Goal: Information Seeking & Learning: Learn about a topic

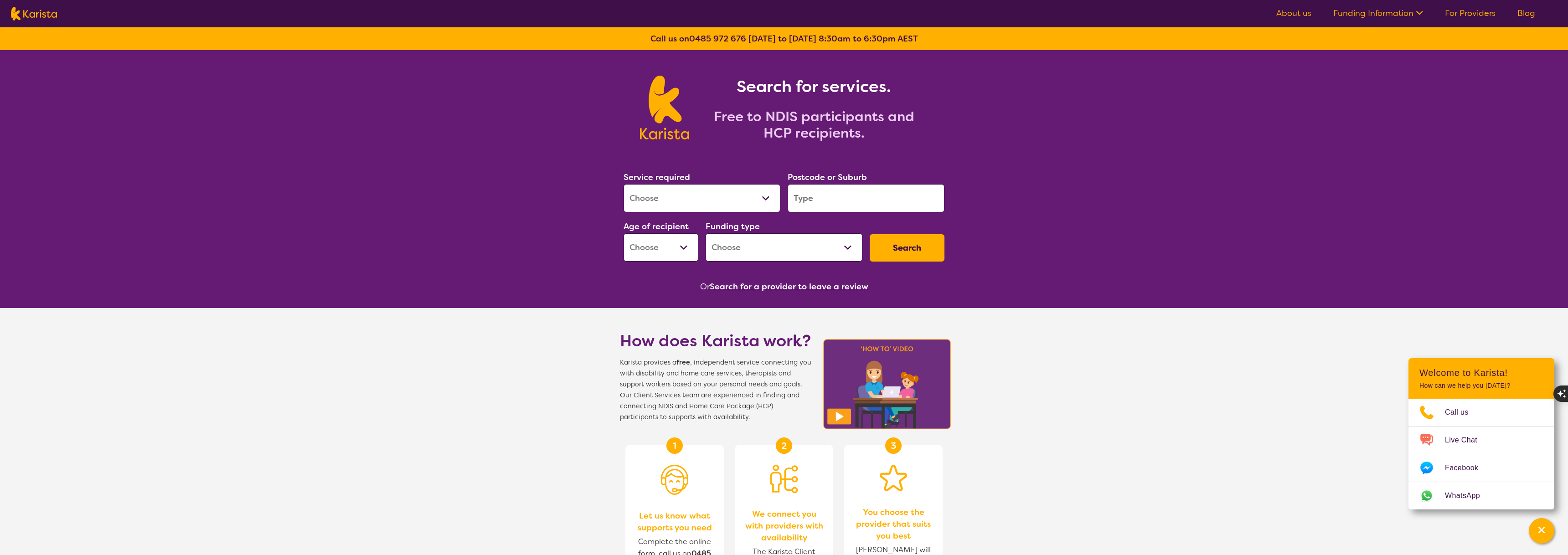
click at [722, 205] on select "Allied Health Assistant Assessment (ADHD or Autism) Behaviour support Counselli…" at bounding box center [701, 199] width 157 height 28
select select "NDIS Plan management"
select select "NDIS"
click at [841, 192] on input "search" at bounding box center [865, 199] width 157 height 28
click at [839, 194] on input "search" at bounding box center [865, 199] width 157 height 28
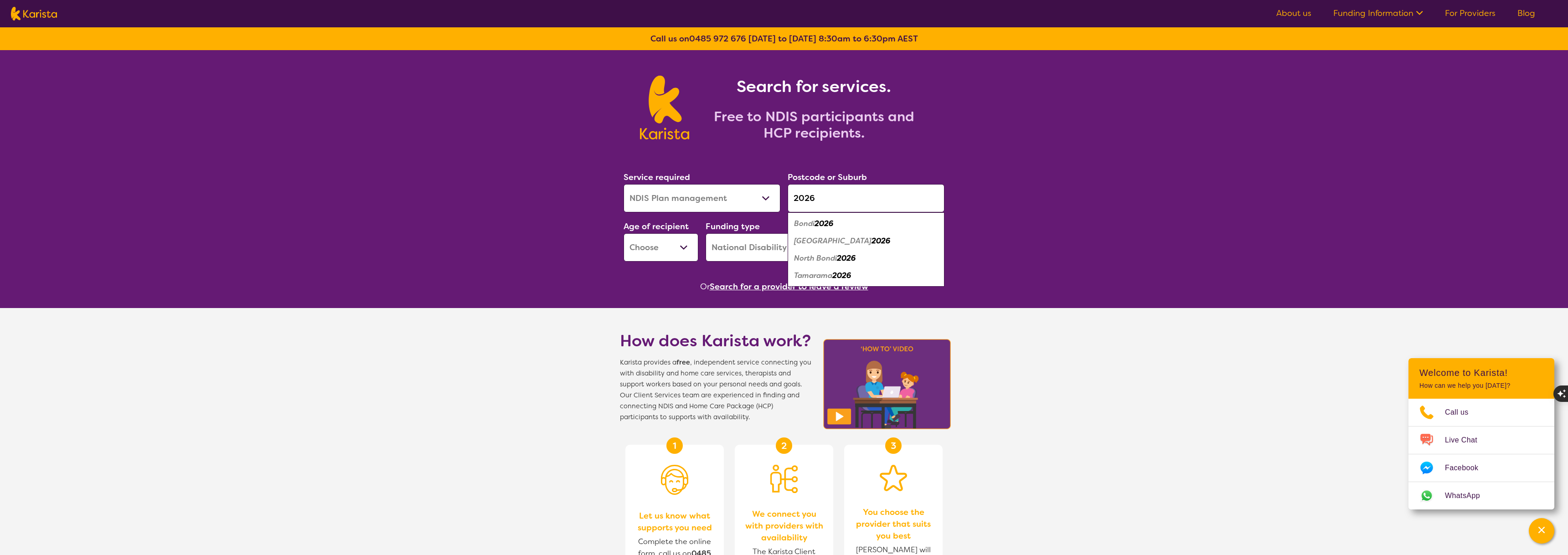
type input "2026"
click at [871, 243] on em "2026" at bounding box center [880, 240] width 19 height 10
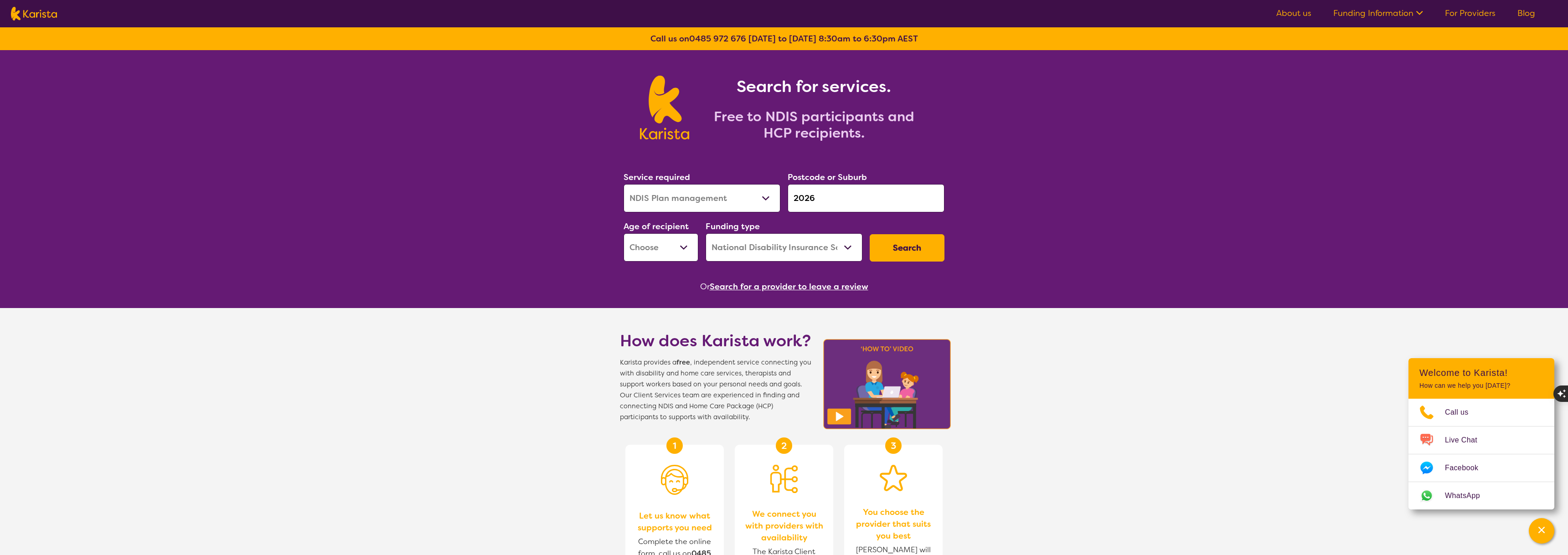
click at [675, 250] on select "Early Childhood - 0 to 9 Child - 10 to 11 Adolescent - 12 to 17 Adult - 18 to 6…" at bounding box center [660, 247] width 74 height 28
select select "AS"
click at [742, 249] on select "Home Care Package (HCP) National Disability Insurance Scheme (NDIS) I don't know" at bounding box center [784, 247] width 157 height 28
click at [923, 249] on button "Search" at bounding box center [907, 247] width 74 height 27
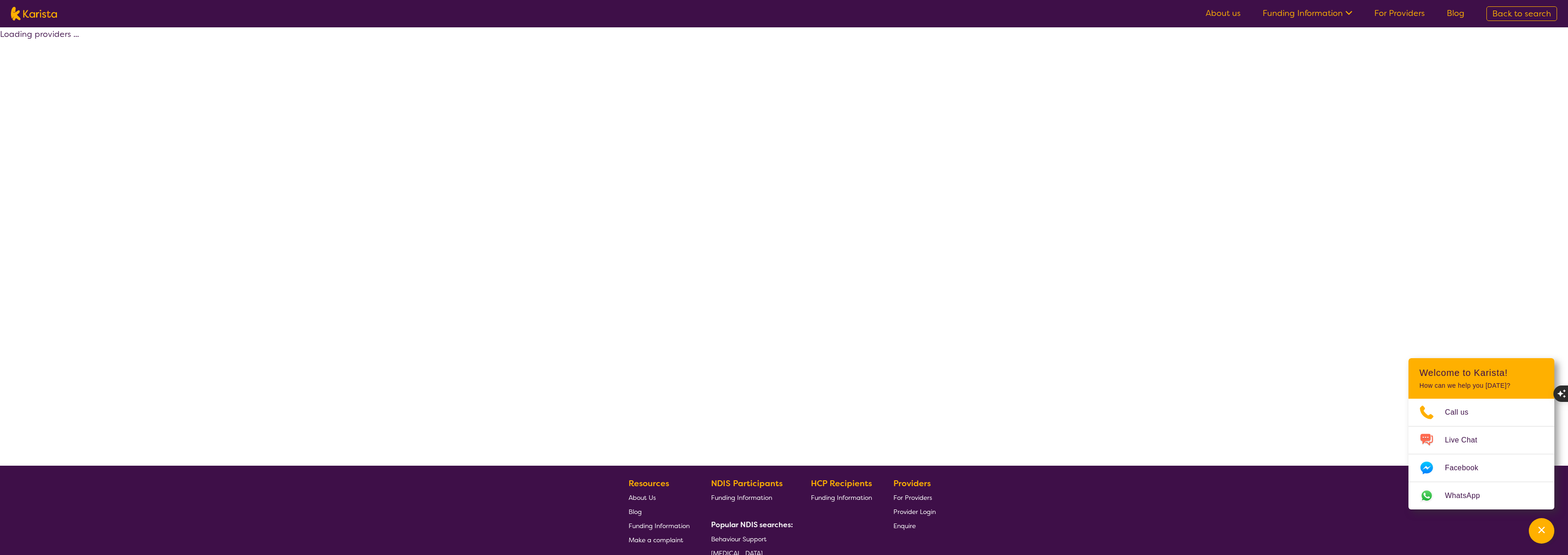
select select "by_score"
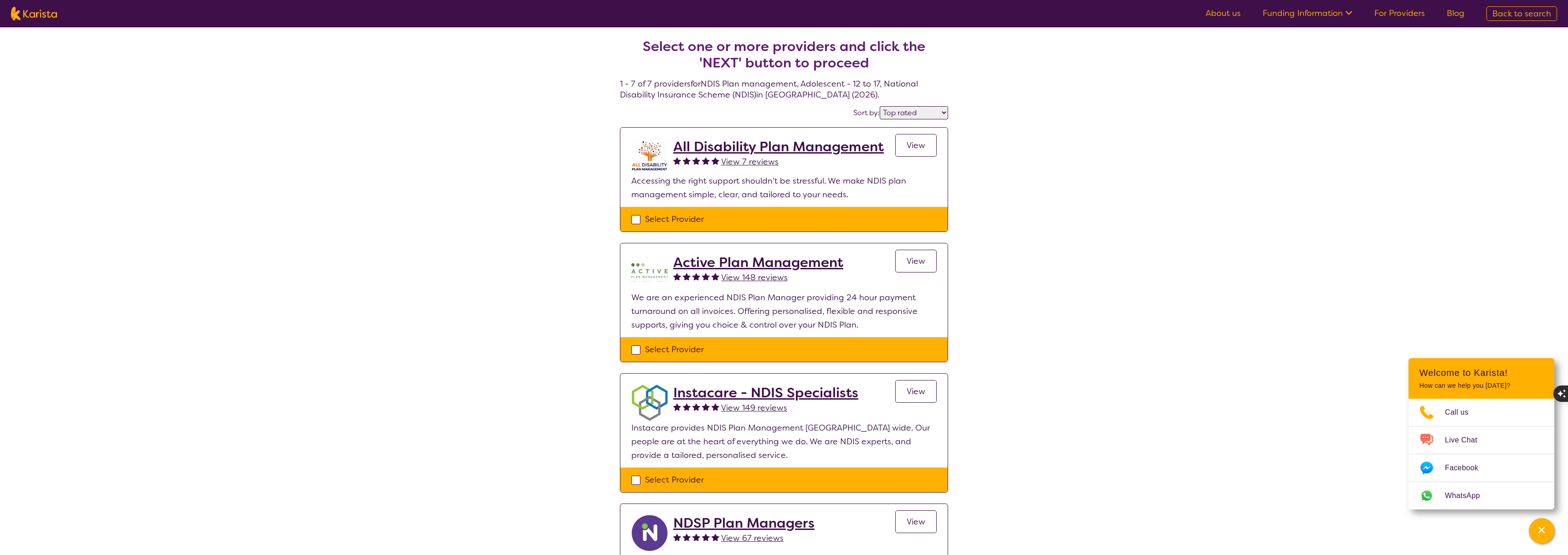
click at [916, 145] on span "View" at bounding box center [916, 145] width 19 height 11
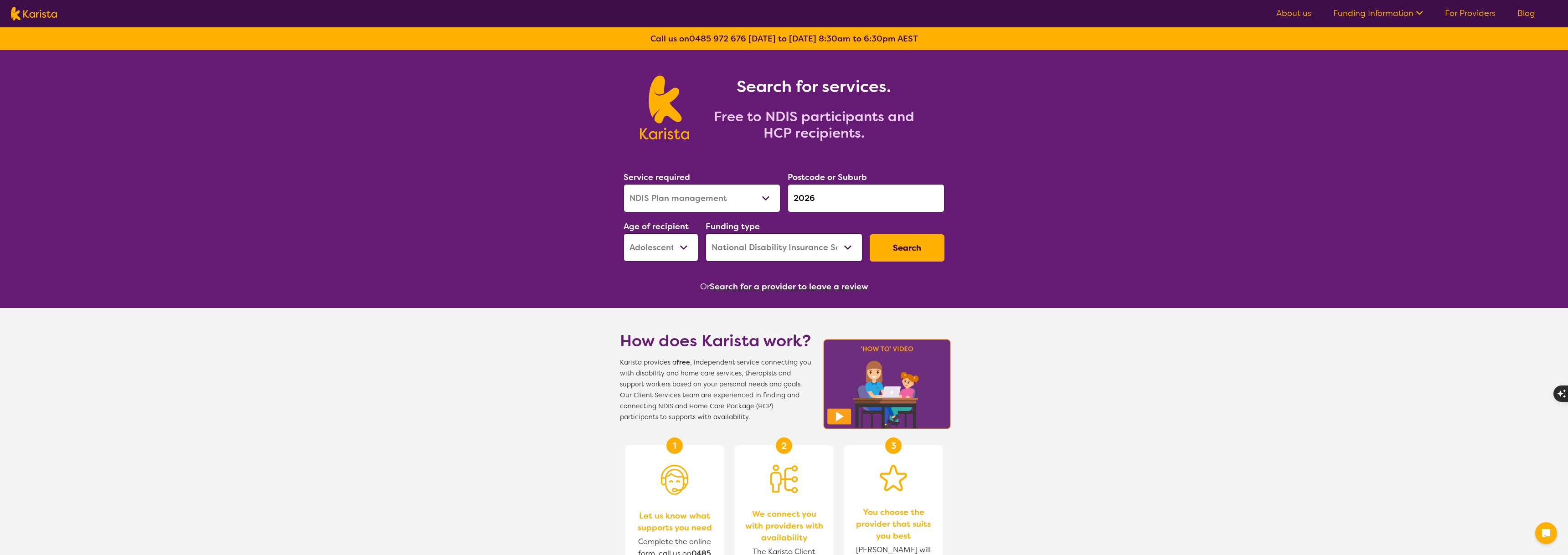
select select "NDIS Plan management"
select select "AS"
select select "NDIS"
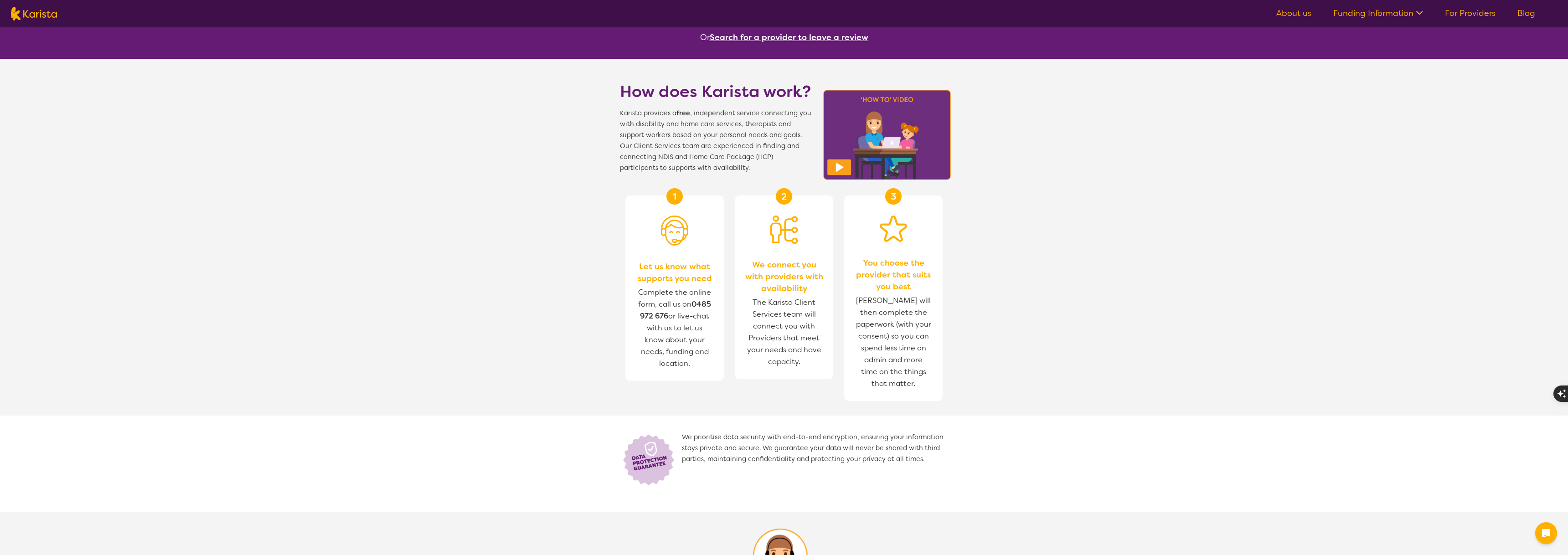
scroll to position [245, 0]
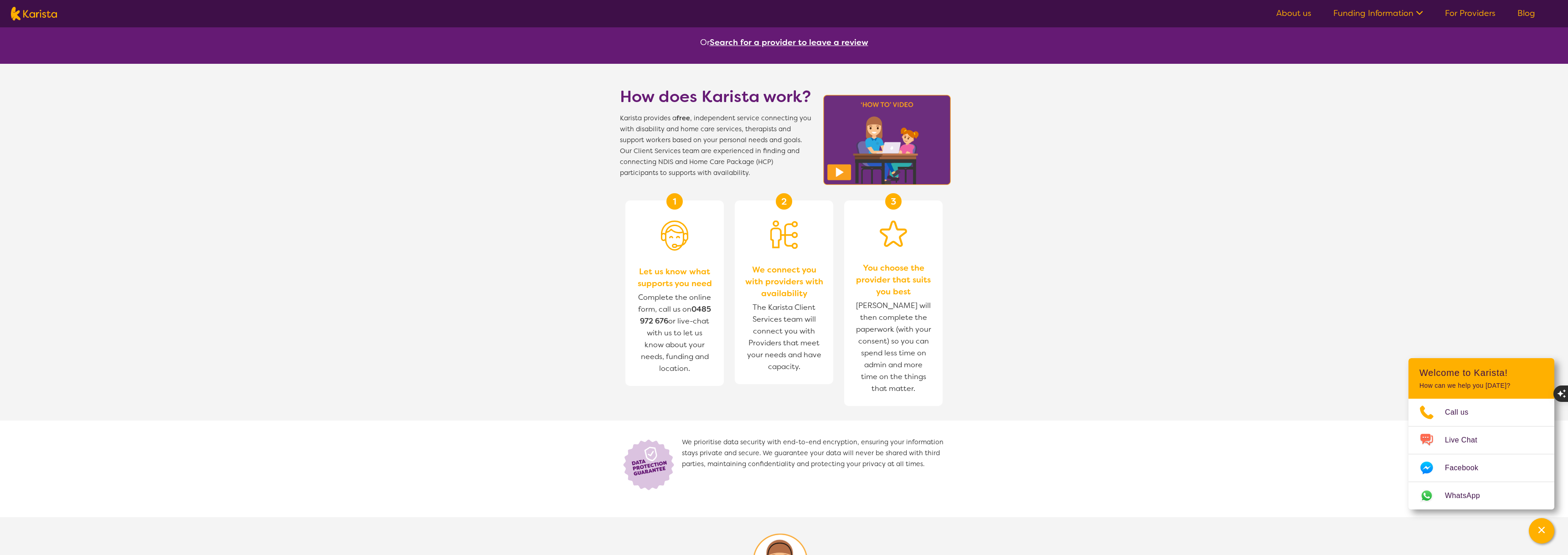
click at [737, 127] on span "Karista provides a free , independent service connecting you with disability an…" at bounding box center [715, 146] width 191 height 66
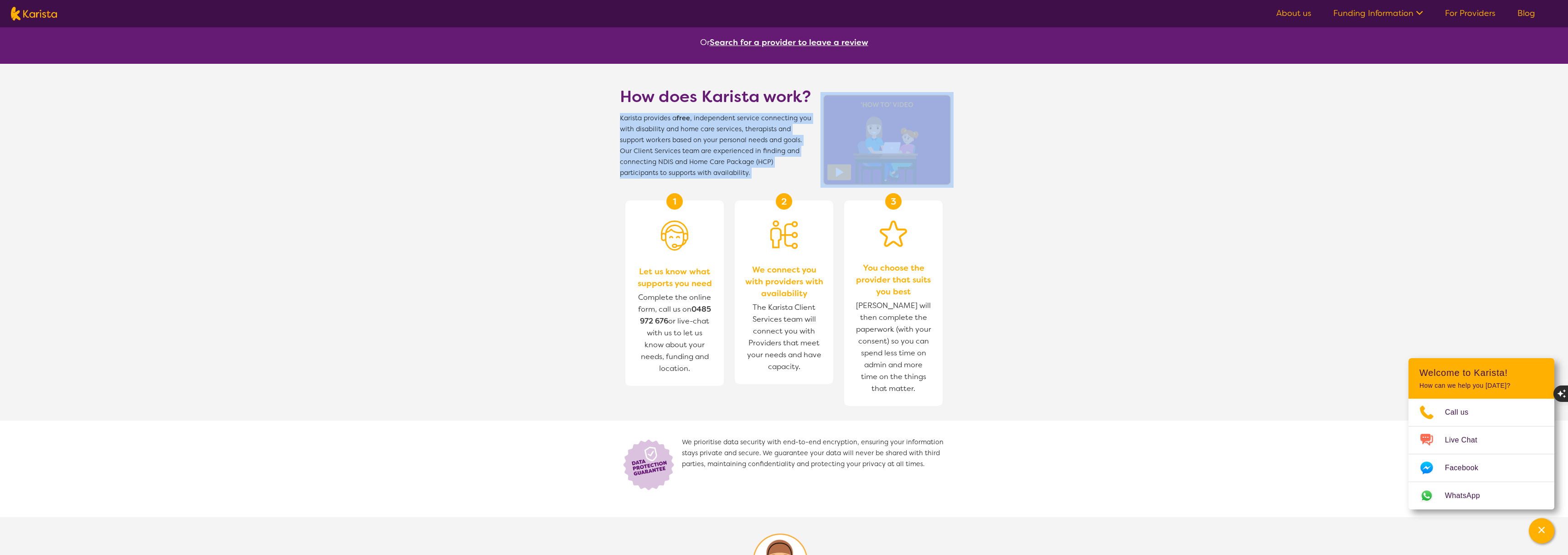
click at [737, 127] on span "Karista provides a free , independent service connecting you with disability an…" at bounding box center [715, 146] width 191 height 66
click at [650, 139] on span "Karista provides a free , independent service connecting you with disability an…" at bounding box center [715, 146] width 191 height 66
click at [649, 143] on span "Karista provides a free , independent service connecting you with disability an…" at bounding box center [715, 146] width 191 height 66
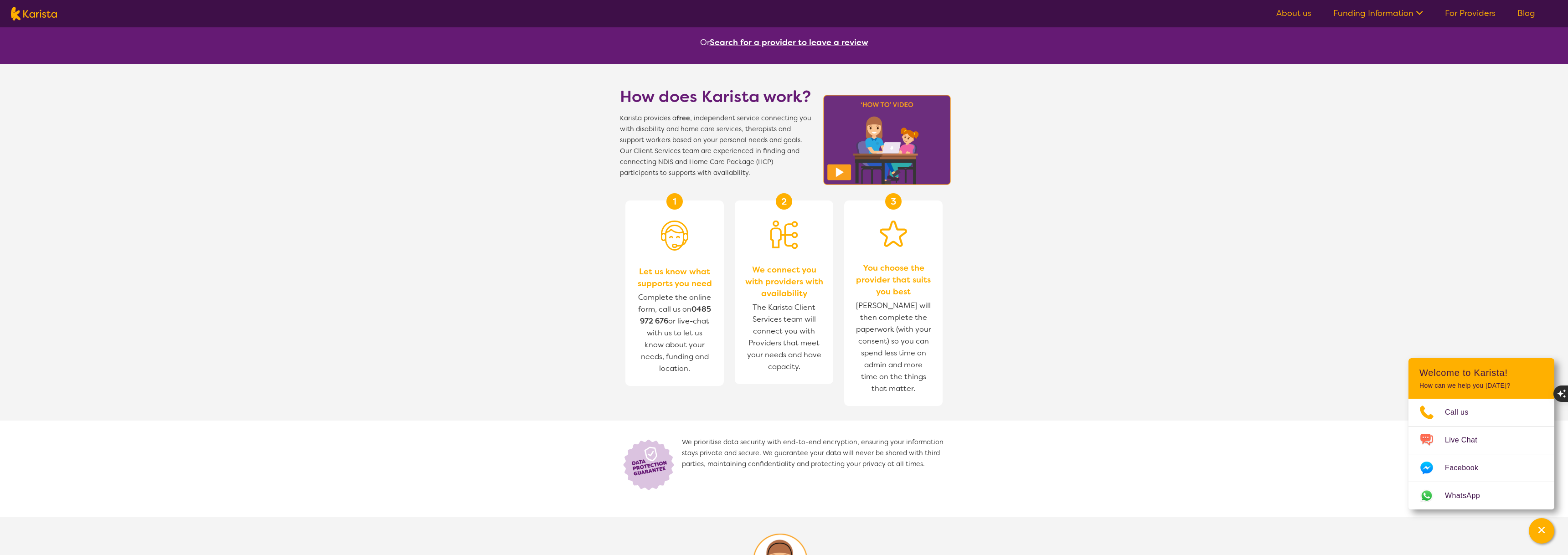
click at [687, 141] on span "Karista provides a free , independent service connecting you with disability an…" at bounding box center [715, 146] width 191 height 66
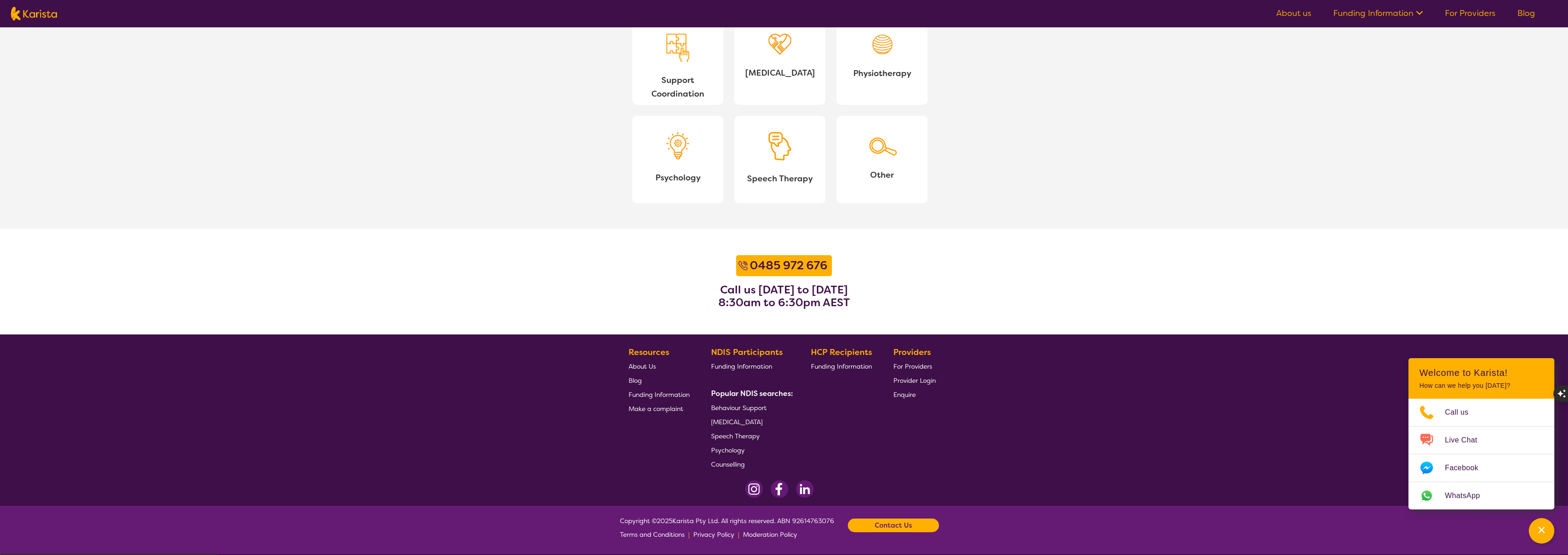
scroll to position [973, 0]
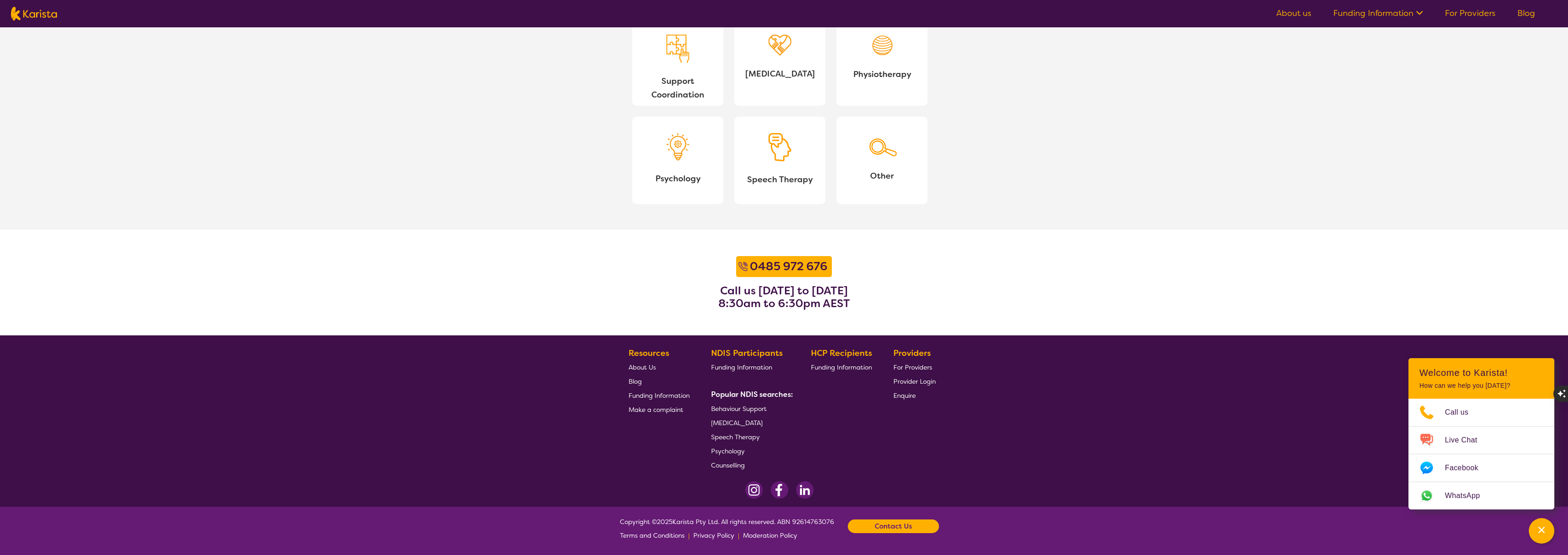
click at [916, 368] on span "For Providers" at bounding box center [913, 367] width 39 height 8
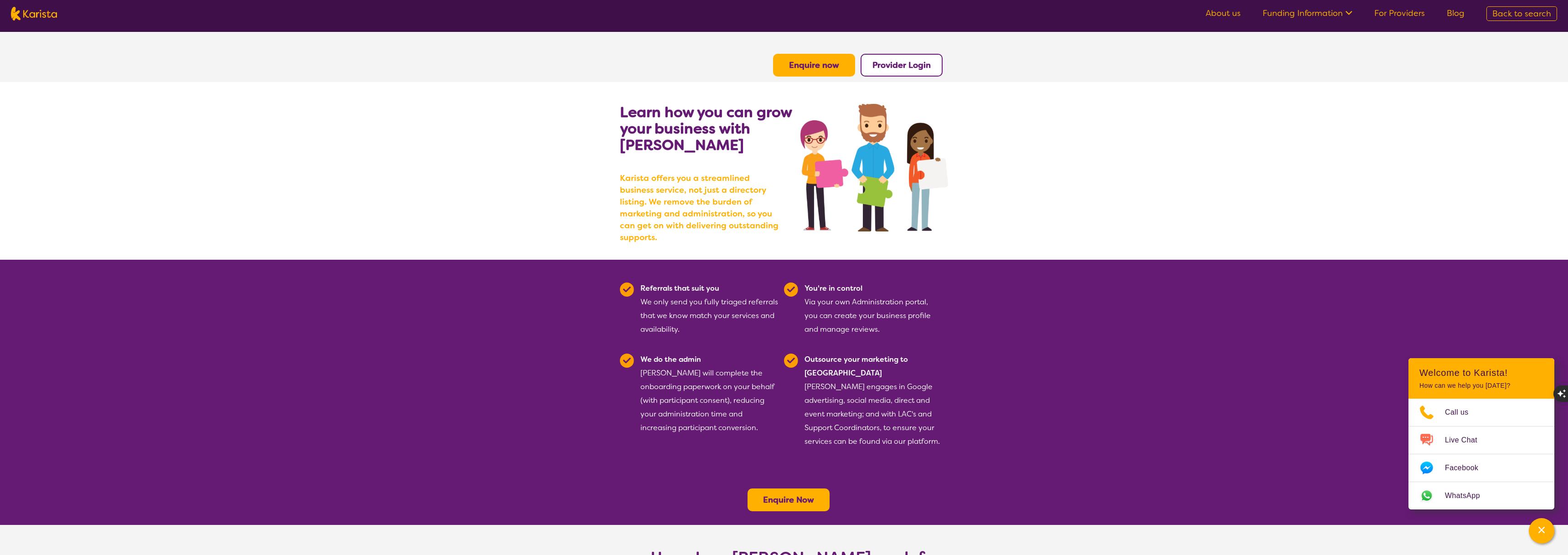
click at [664, 180] on b "Karista offers you a streamlined business service, not just a directory listing…" at bounding box center [701, 207] width 164 height 71
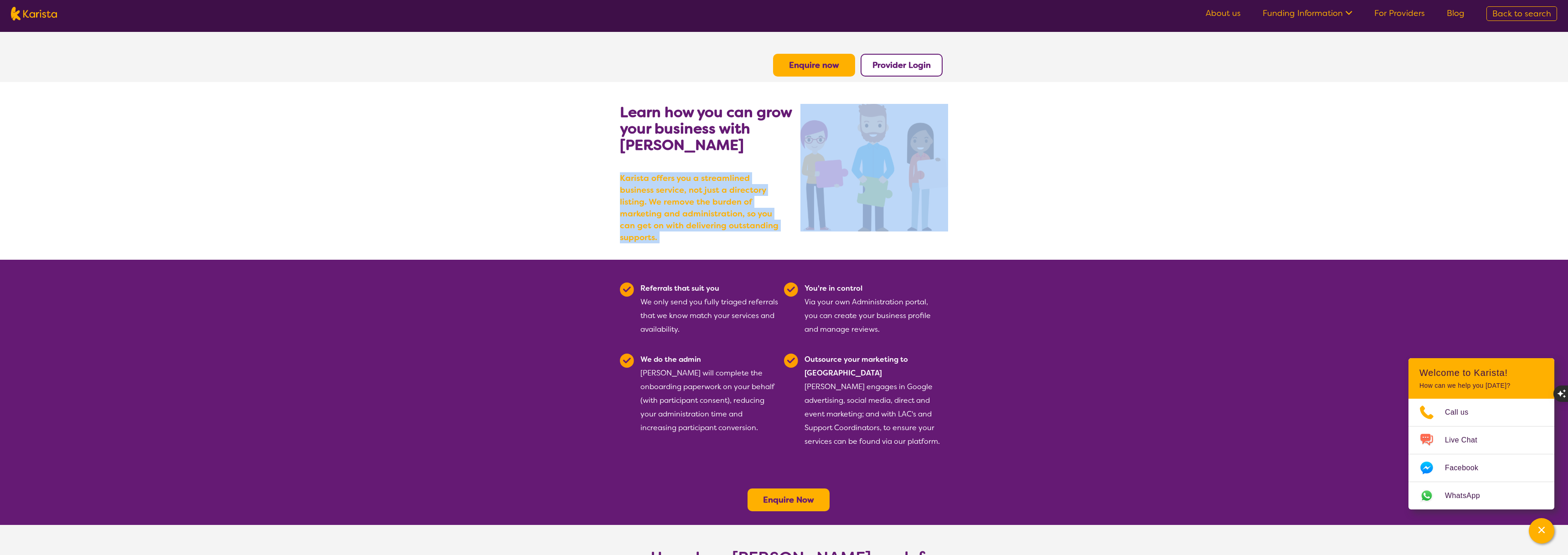
click at [665, 180] on b "Karista offers you a streamlined business service, not just a directory listing…" at bounding box center [701, 207] width 164 height 71
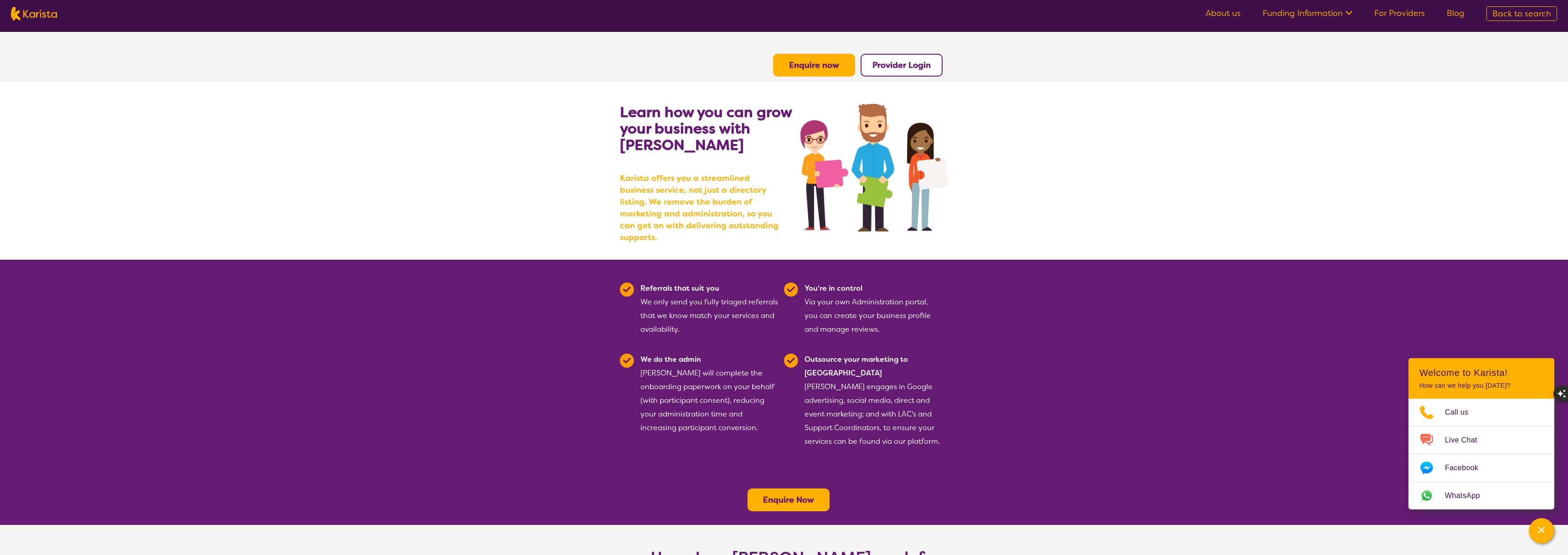
drag, startPoint x: 645, startPoint y: 187, endPoint x: 640, endPoint y: 188, distance: 5.1
click at [645, 187] on b "Karista offers you a streamlined business service, not just a directory listing…" at bounding box center [701, 207] width 164 height 71
drag, startPoint x: 691, startPoint y: 191, endPoint x: 710, endPoint y: 191, distance: 19.0
click at [710, 191] on b "Karista offers you a streamlined business service, not just a directory listing…" at bounding box center [701, 207] width 164 height 71
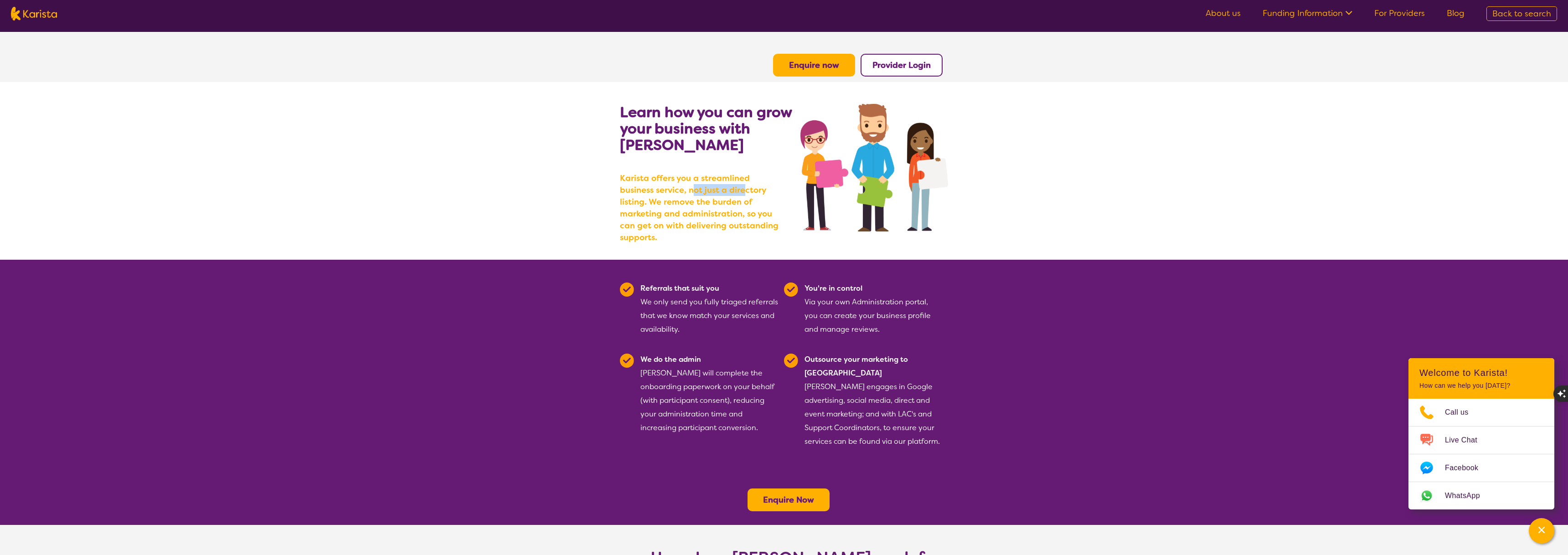
drag, startPoint x: 656, startPoint y: 194, endPoint x: 758, endPoint y: 192, distance: 102.0
click at [753, 192] on b "Karista offers you a streamlined business service, not just a directory listing…" at bounding box center [701, 207] width 164 height 71
click at [758, 192] on b "Karista offers you a streamlined business service, not just a directory listing…" at bounding box center [701, 207] width 164 height 71
drag, startPoint x: 673, startPoint y: 204, endPoint x: 704, endPoint y: 205, distance: 31.0
click at [704, 205] on b "Karista offers you a streamlined business service, not just a directory listing…" at bounding box center [701, 207] width 164 height 71
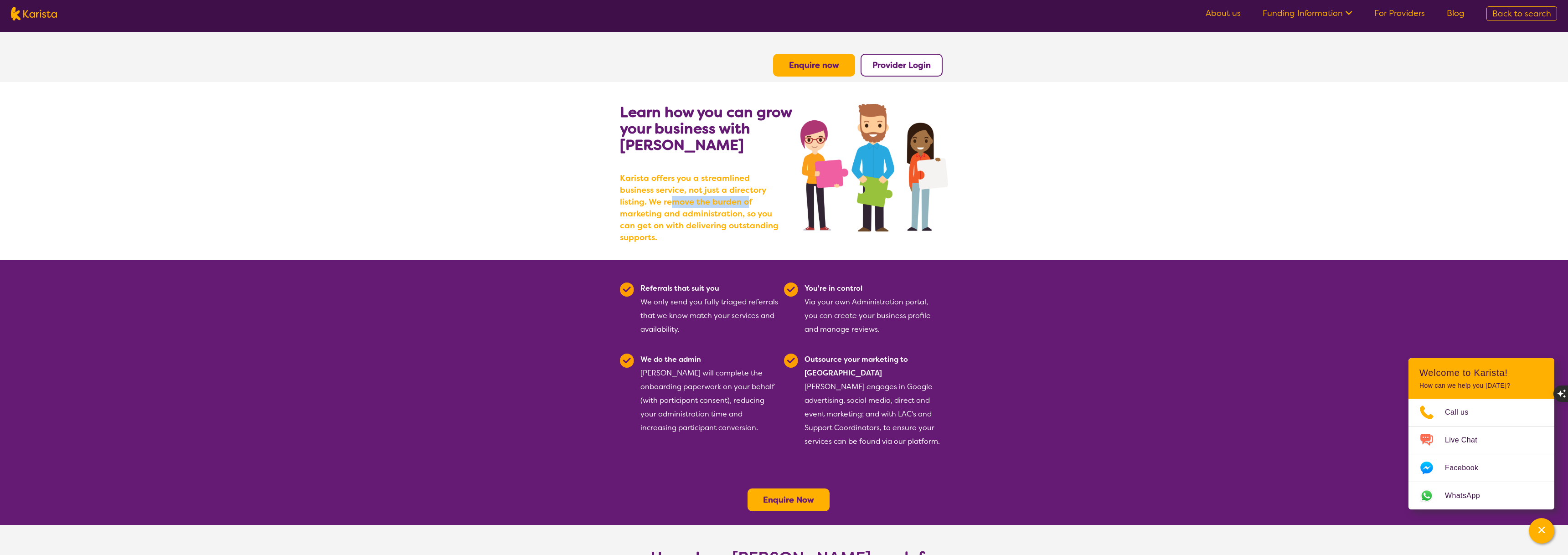
click at [704, 205] on b "Karista offers you a streamlined business service, not just a directory listing…" at bounding box center [701, 207] width 164 height 71
drag, startPoint x: 665, startPoint y: 210, endPoint x: 734, endPoint y: 207, distance: 69.1
click at [730, 207] on b "Karista offers you a streamlined business service, not just a directory listing…" at bounding box center [701, 207] width 164 height 71
drag, startPoint x: 734, startPoint y: 207, endPoint x: 696, endPoint y: 205, distance: 38.1
click at [734, 207] on b "Karista offers you a streamlined business service, not just a directory listing…" at bounding box center [701, 207] width 164 height 71
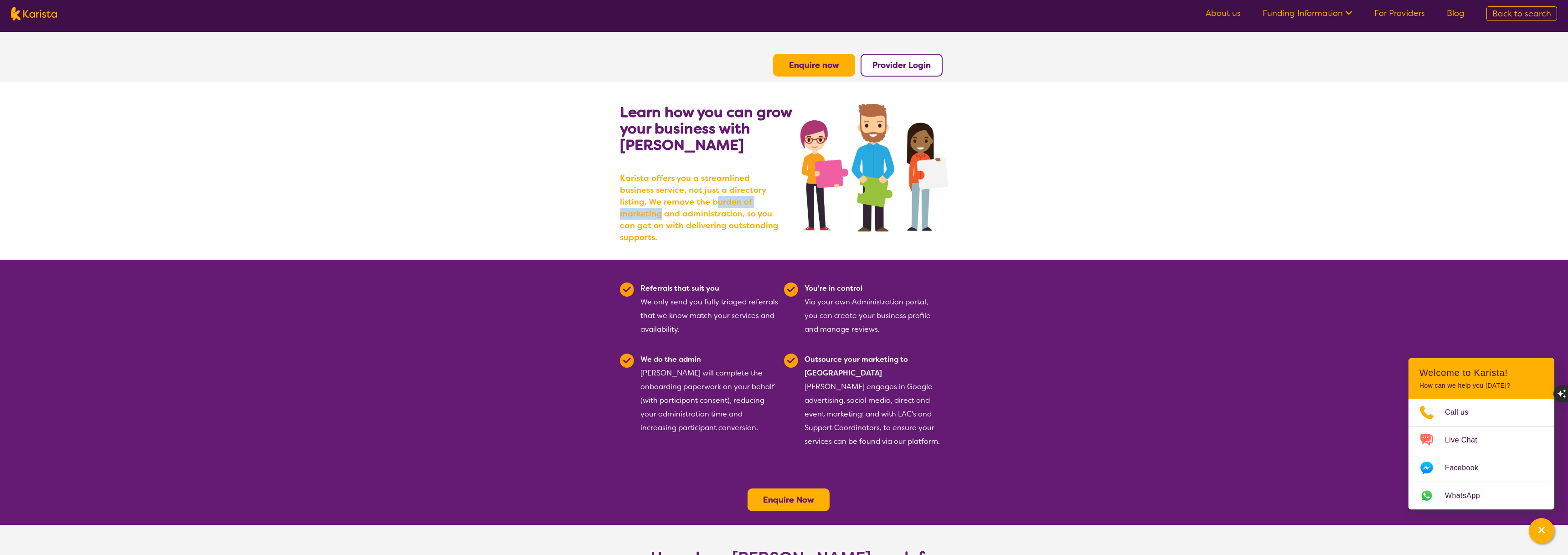
click at [760, 204] on b "Karista offers you a streamlined business service, not just a directory listing…" at bounding box center [701, 207] width 164 height 71
drag, startPoint x: 759, startPoint y: 204, endPoint x: 665, endPoint y: 208, distance: 94.1
click at [759, 204] on b "Karista offers you a streamlined business service, not just a directory listing…" at bounding box center [701, 207] width 164 height 71
drag, startPoint x: 620, startPoint y: 210, endPoint x: 712, endPoint y: 207, distance: 92.0
click at [711, 207] on b "Karista offers you a streamlined business service, not just a directory listing…" at bounding box center [701, 207] width 164 height 71
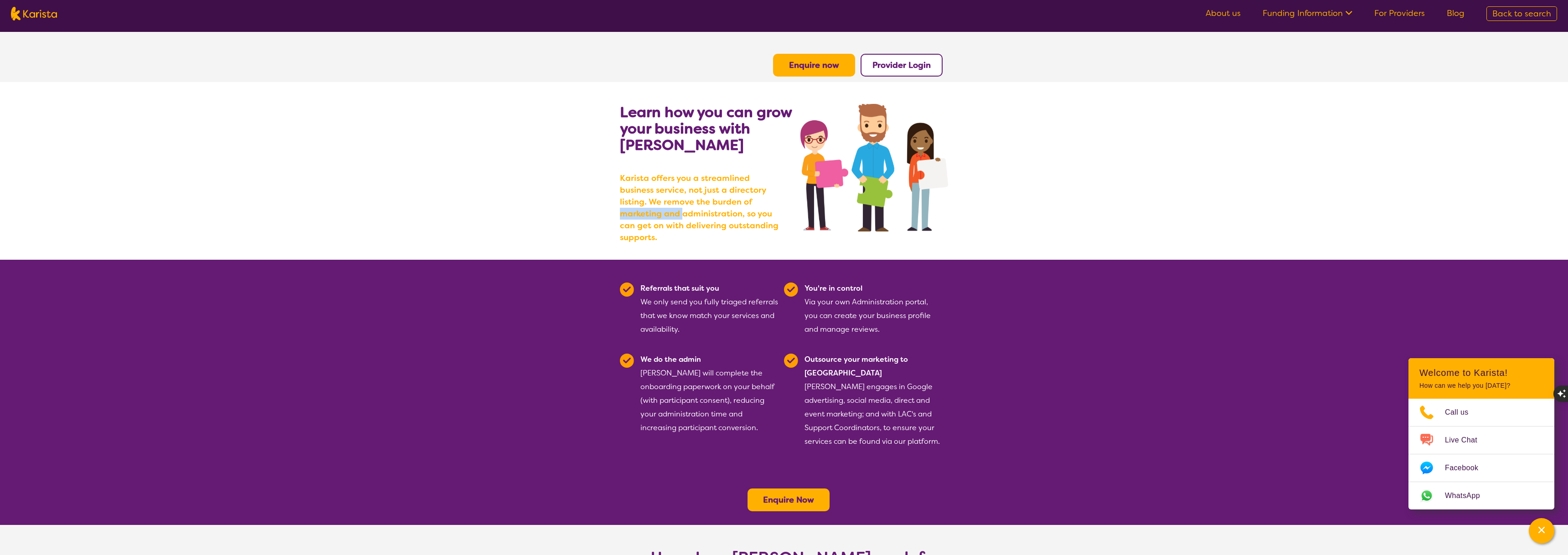
click at [711, 207] on b "Karista offers you a streamlined business service, not just a directory listing…" at bounding box center [701, 207] width 164 height 71
drag, startPoint x: 634, startPoint y: 215, endPoint x: 741, endPoint y: 215, distance: 107.0
click at [741, 215] on b "Karista offers you a streamlined business service, not just a directory listing…" at bounding box center [701, 207] width 164 height 71
drag, startPoint x: 741, startPoint y: 215, endPoint x: 606, endPoint y: 231, distance: 135.9
click at [739, 215] on b "Karista offers you a streamlined business service, not just a directory listing…" at bounding box center [701, 207] width 164 height 71
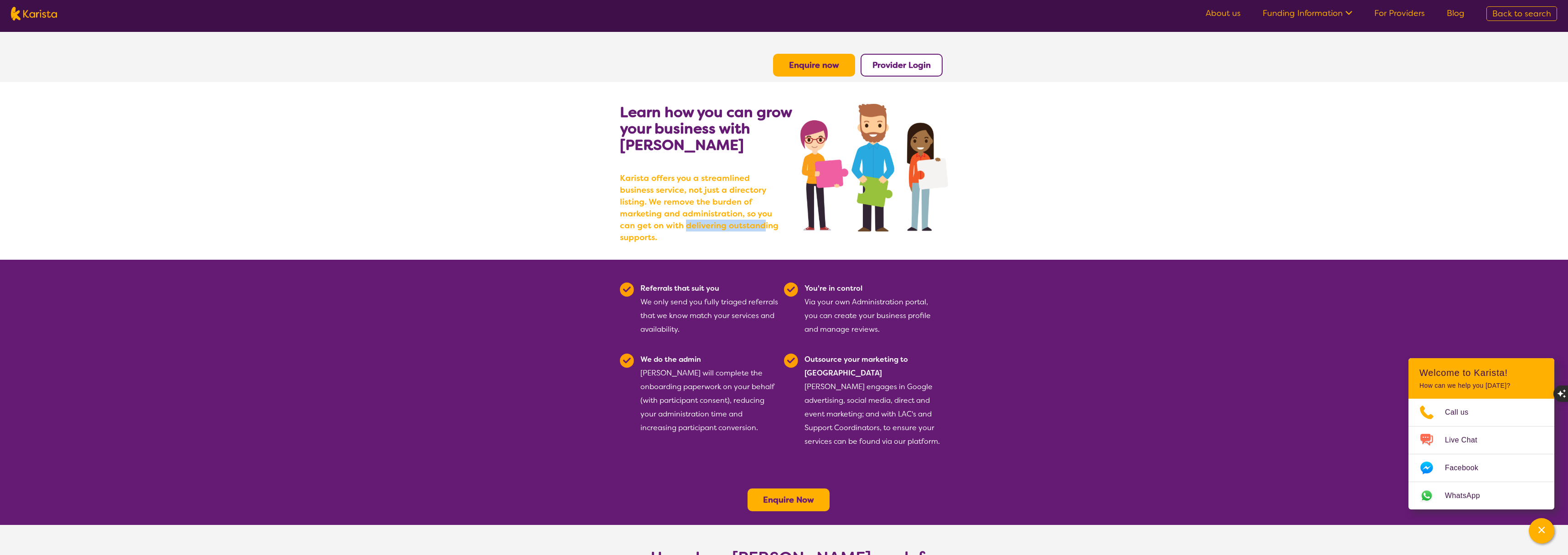
drag, startPoint x: 605, startPoint y: 231, endPoint x: 705, endPoint y: 227, distance: 100.1
click at [701, 227] on section "Learn how you can grow your business with Karista Karista offers you a streamli…" at bounding box center [784, 171] width 1568 height 178
drag, startPoint x: 705, startPoint y: 227, endPoint x: 756, endPoint y: 227, distance: 51.0
click at [706, 227] on b "Karista offers you a streamlined business service, not just a directory listing…" at bounding box center [701, 207] width 164 height 71
drag, startPoint x: 756, startPoint y: 227, endPoint x: 631, endPoint y: 181, distance: 133.2
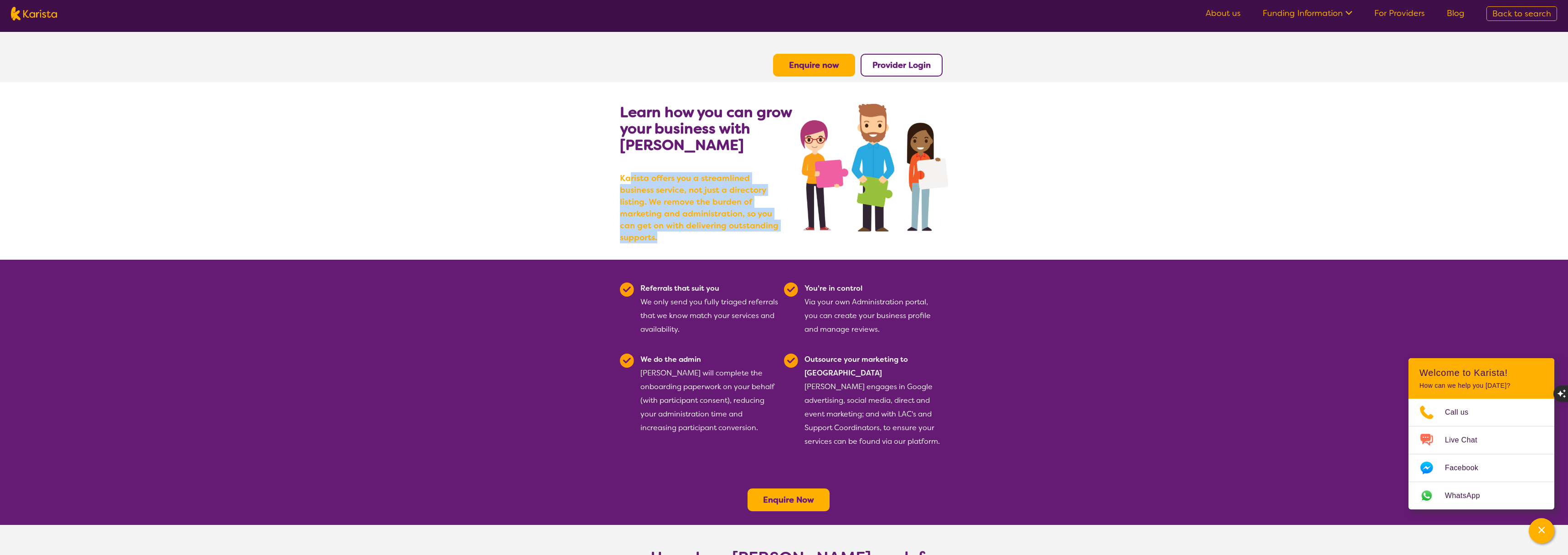
click at [631, 181] on b "Karista offers you a streamlined business service, not just a directory listing…" at bounding box center [701, 207] width 164 height 71
